Goal: Information Seeking & Learning: Learn about a topic

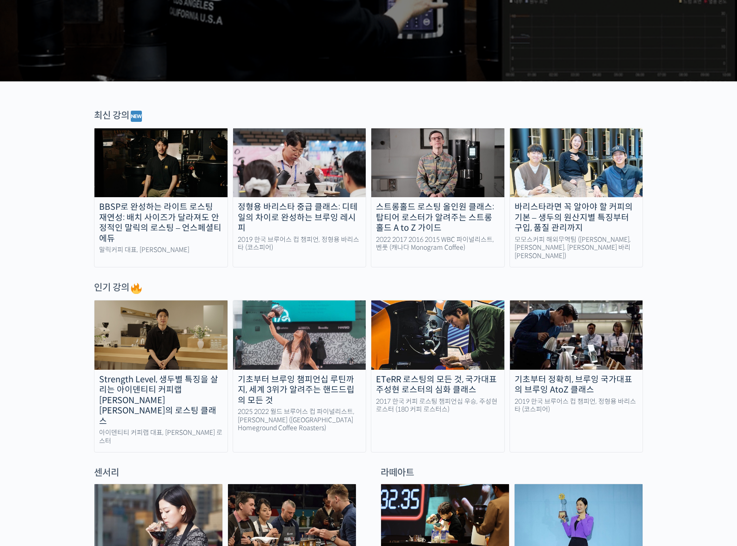
scroll to position [326, 0]
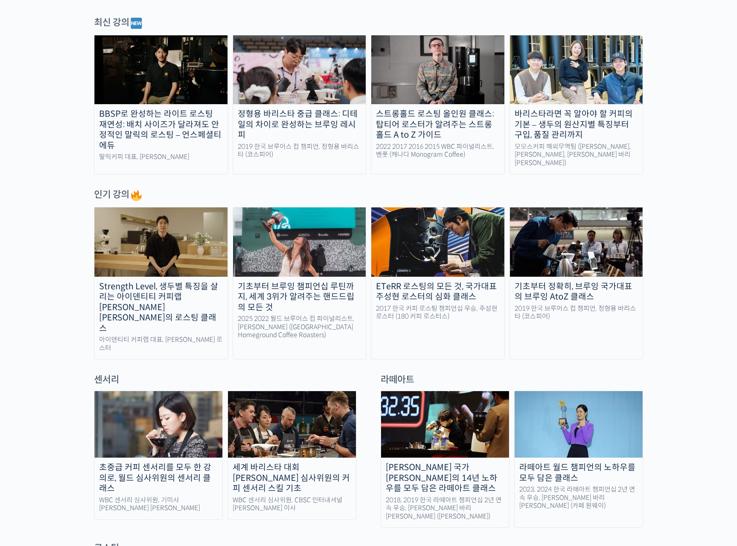
click at [306, 288] on div "기초부터 브루잉 챔피언십 루틴까지, 세계 3위가 알려주는 핸드드립의 모든 것" at bounding box center [299, 298] width 133 height 32
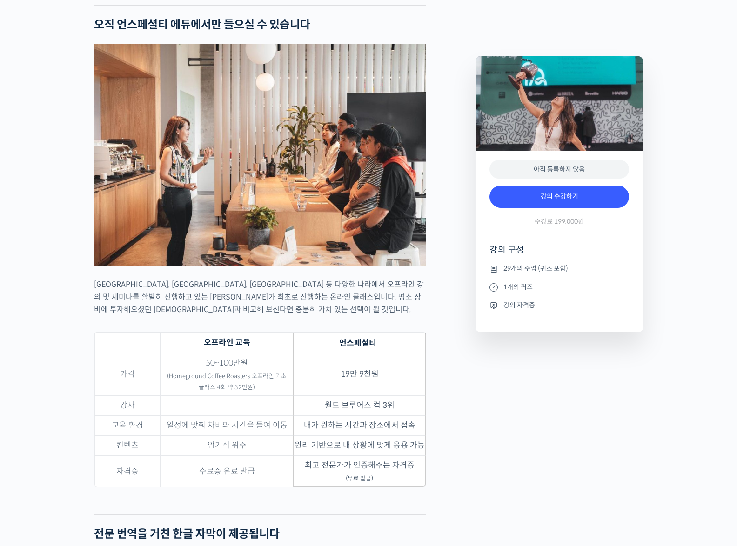
scroll to position [2886, 0]
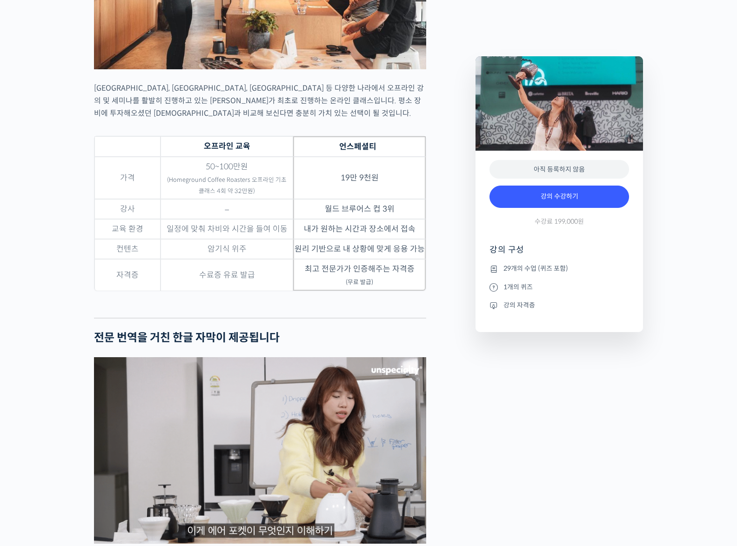
drag, startPoint x: 505, startPoint y: 415, endPoint x: 405, endPoint y: 252, distance: 191.2
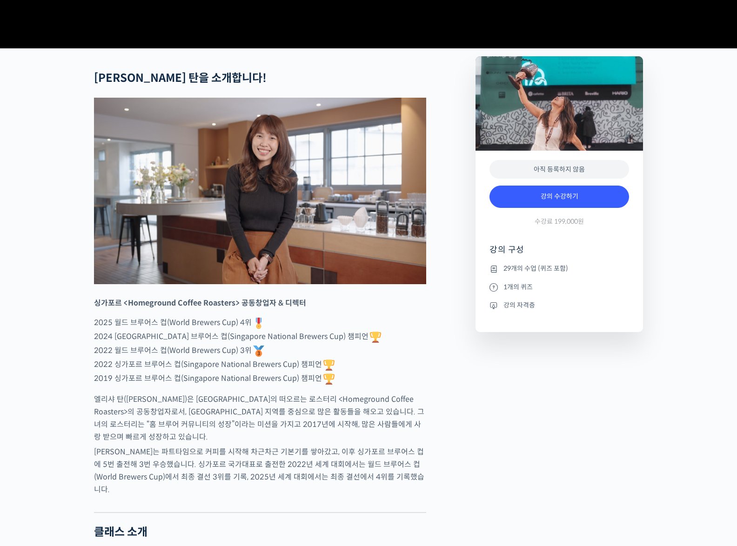
scroll to position [545, 0]
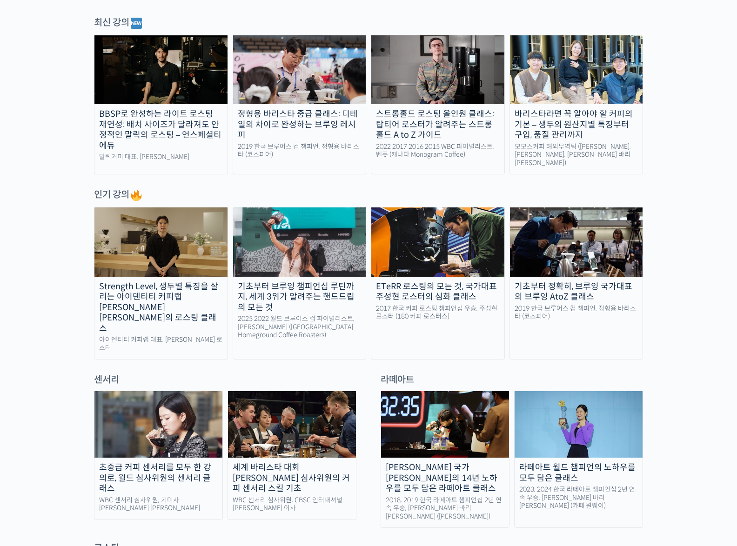
scroll to position [559, 0]
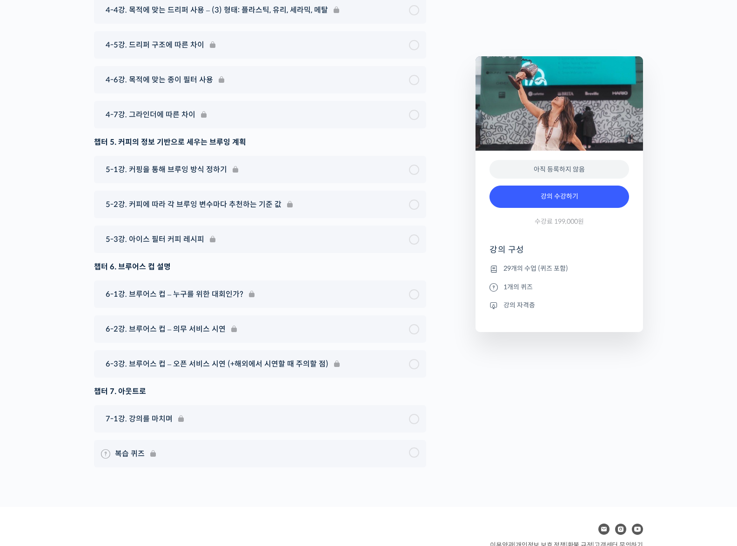
scroll to position [5259, 0]
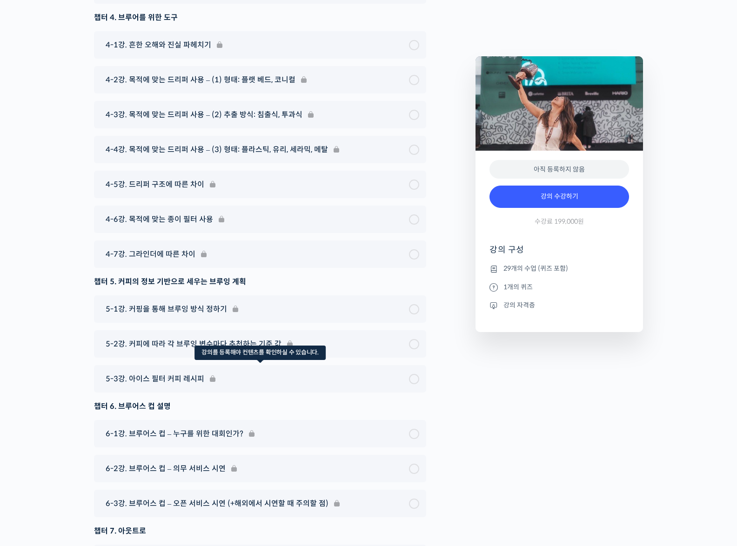
click at [247, 365] on div "5-3강. 아이스 필터 커피 레시피" at bounding box center [260, 378] width 332 height 27
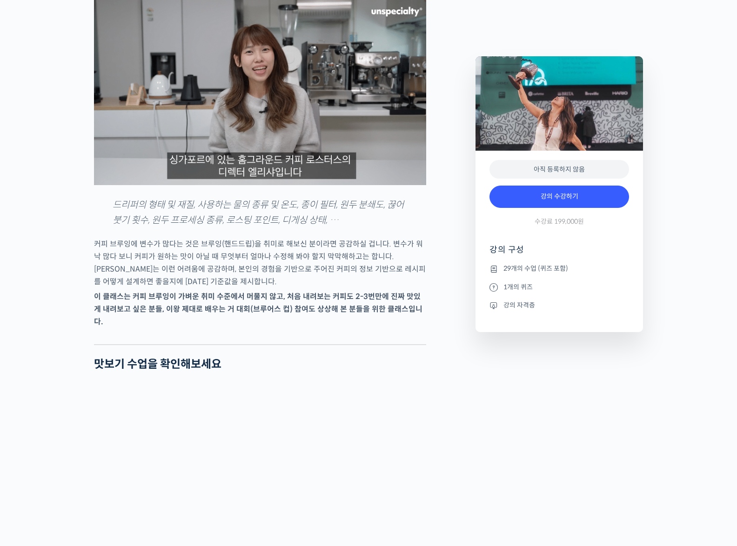
scroll to position [0, 0]
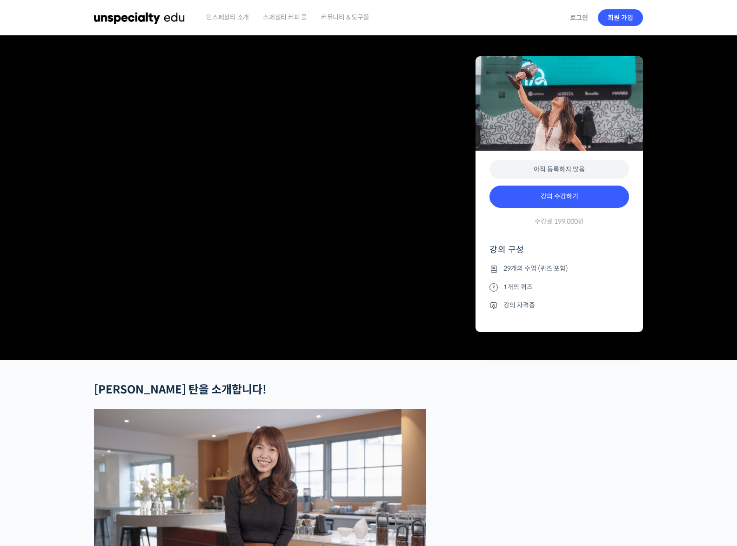
drag, startPoint x: 473, startPoint y: 377, endPoint x: 386, endPoint y: 118, distance: 273.0
